Goal: Task Accomplishment & Management: Manage account settings

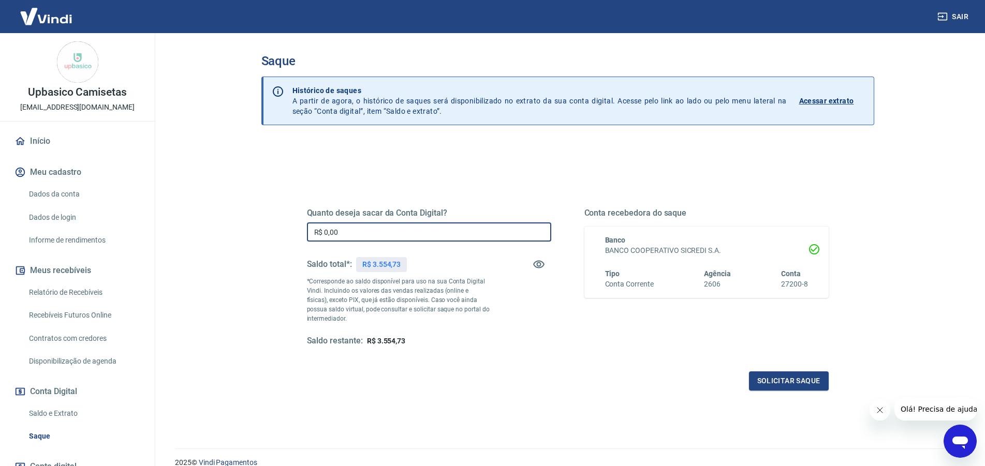
drag, startPoint x: 329, startPoint y: 231, endPoint x: 184, endPoint y: 232, distance: 144.4
click at [307, 233] on input "R$ 0,00" at bounding box center [429, 232] width 244 height 19
type input "R$ 3.554,73"
click at [777, 373] on button "Solicitar saque" at bounding box center [789, 381] width 80 height 19
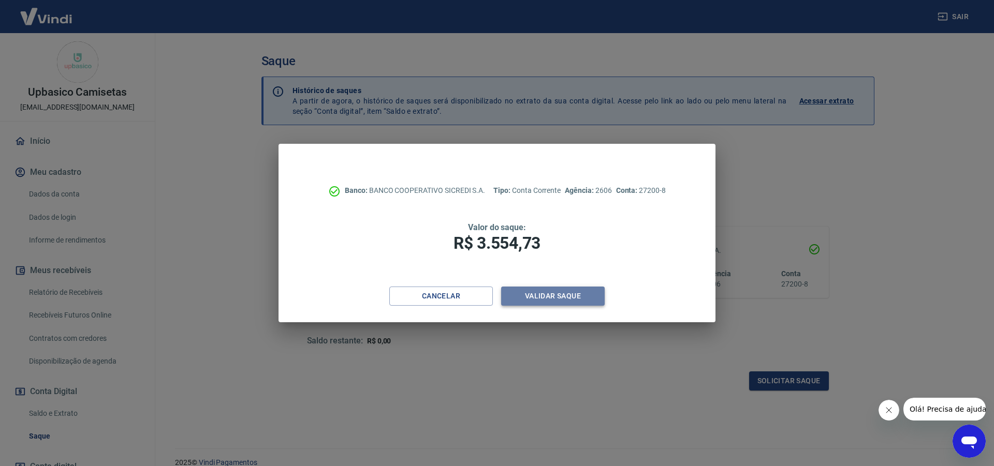
click at [585, 300] on button "Validar saque" at bounding box center [553, 296] width 104 height 19
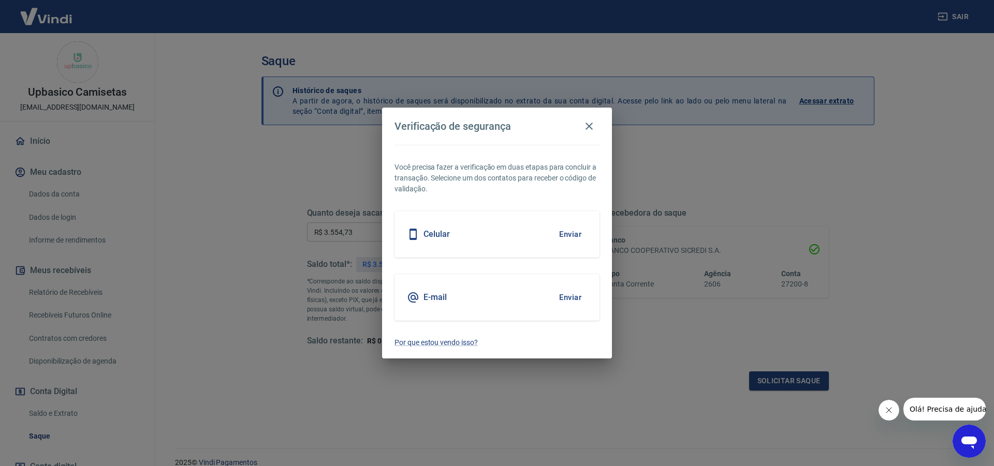
click at [574, 239] on button "Enviar" at bounding box center [570, 235] width 34 height 22
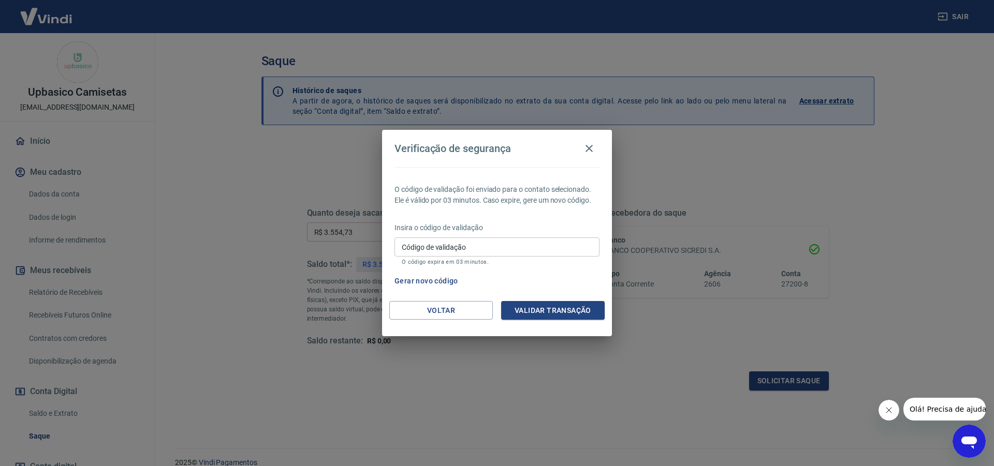
click at [469, 249] on input "Código de validação" at bounding box center [496, 247] width 205 height 19
click at [550, 311] on button "Validar transação" at bounding box center [553, 310] width 104 height 19
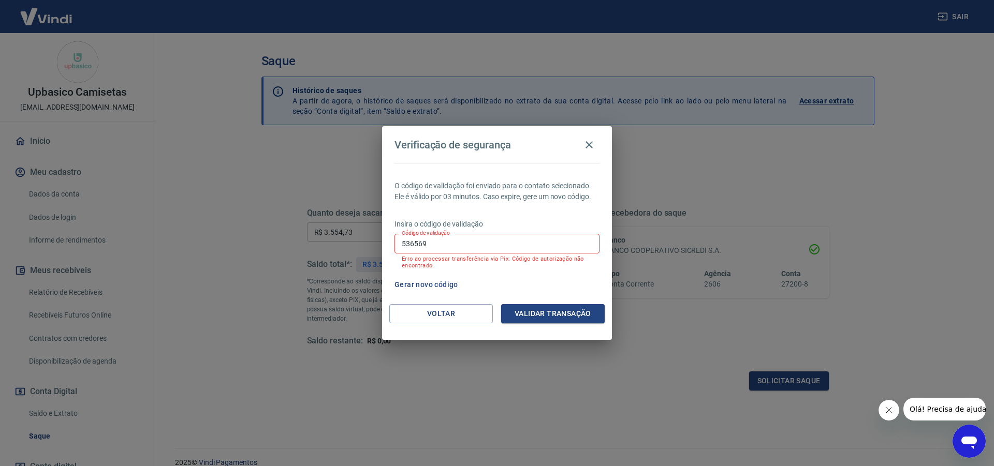
drag, startPoint x: 442, startPoint y: 237, endPoint x: 287, endPoint y: 247, distance: 155.6
click at [287, 247] on div "Verificação de segurança O código de validação foi enviado para o contato selec…" at bounding box center [497, 233] width 994 height 466
drag, startPoint x: 448, startPoint y: 248, endPoint x: 285, endPoint y: 256, distance: 162.7
click at [394, 253] on input "536569" at bounding box center [496, 243] width 205 height 19
type input "536563"
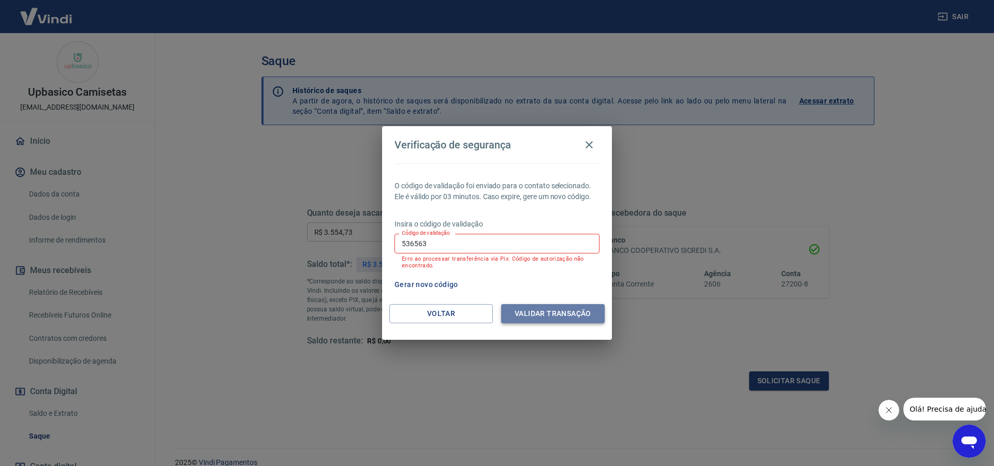
click at [536, 316] on button "Validar transação" at bounding box center [553, 313] width 104 height 19
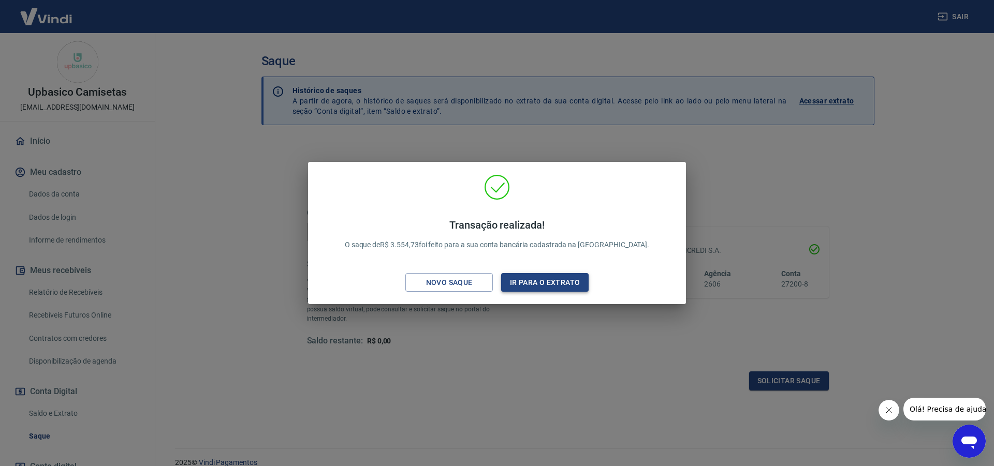
click at [533, 284] on button "Ir para o extrato" at bounding box center [544, 282] width 87 height 19
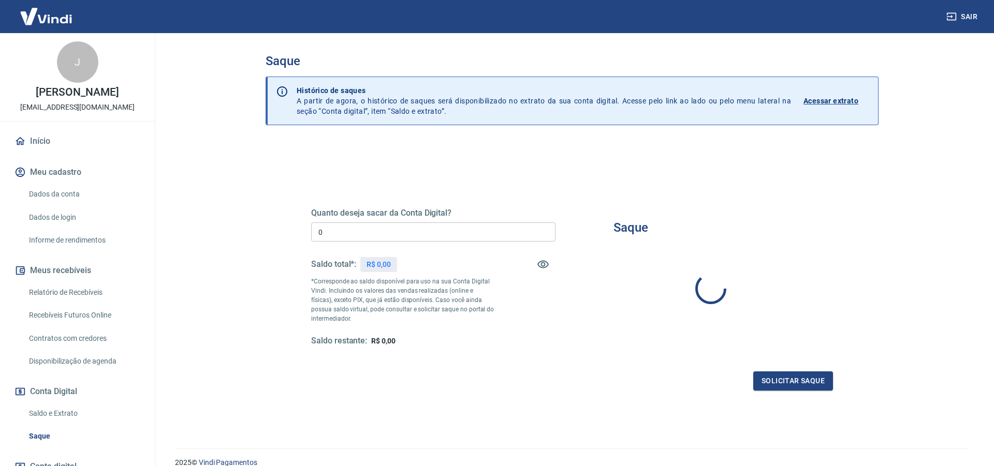
type input "R$ 0,00"
